Goal: Task Accomplishment & Management: Manage account settings

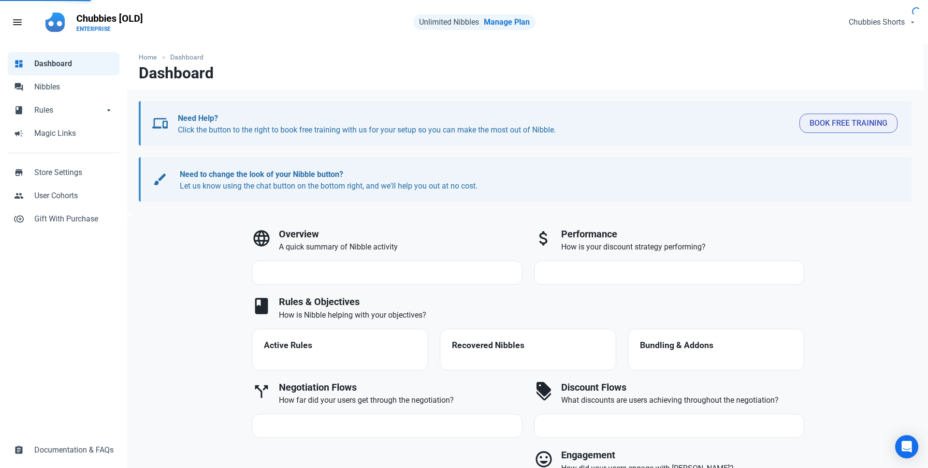
select select "7d"
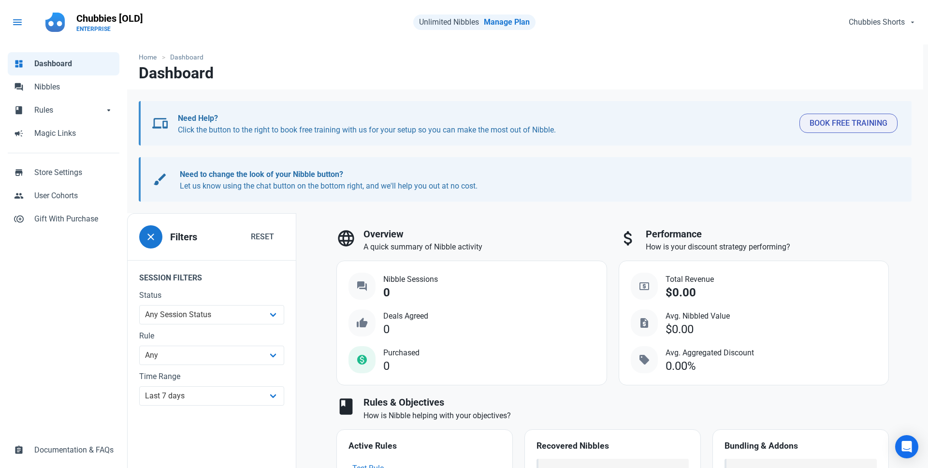
click at [17, 26] on span "menu" at bounding box center [18, 22] width 12 height 12
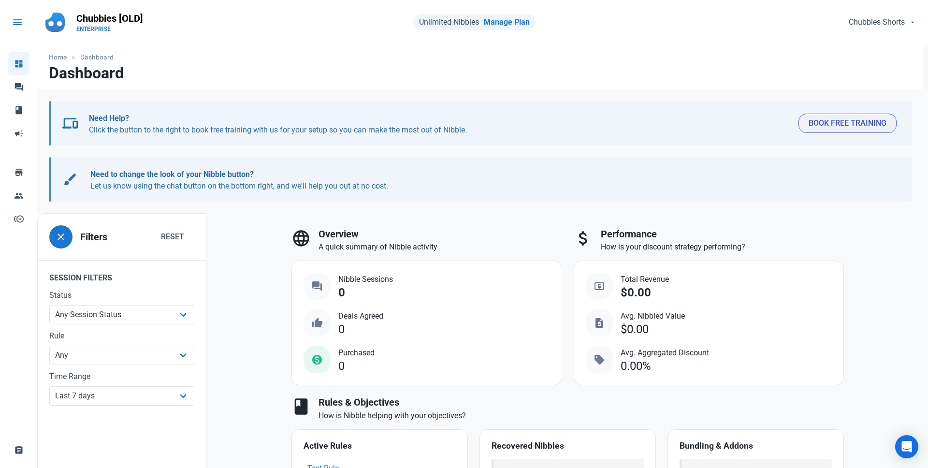
click at [17, 26] on span "menu" at bounding box center [18, 22] width 12 height 12
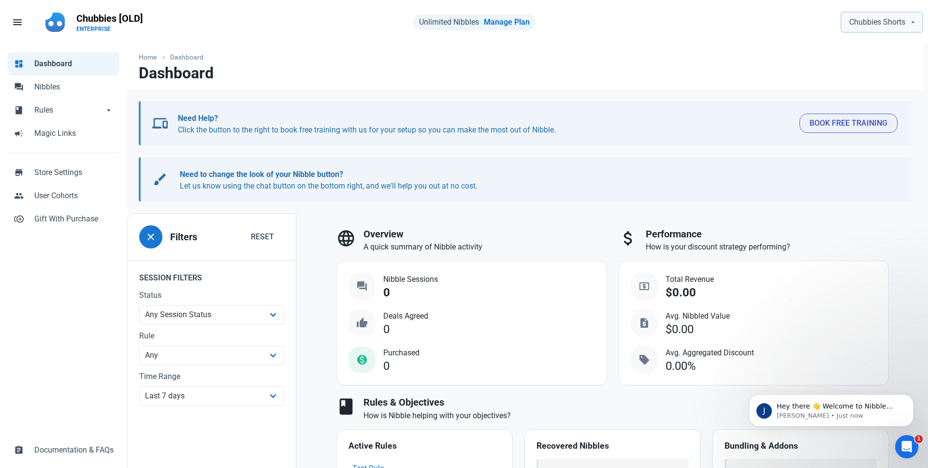
click at [863, 23] on span "Chubbies Shorts" at bounding box center [877, 22] width 56 height 12
click at [658, 34] on div "Chubbies Shorts person Account & Plan ENTERPRISE logout Log Out" at bounding box center [729, 22] width 387 height 29
click at [883, 26] on span "Chubbies Shorts" at bounding box center [877, 22] width 56 height 12
click at [872, 73] on link "logout Log Out" at bounding box center [873, 78] width 97 height 17
